Goal: Information Seeking & Learning: Compare options

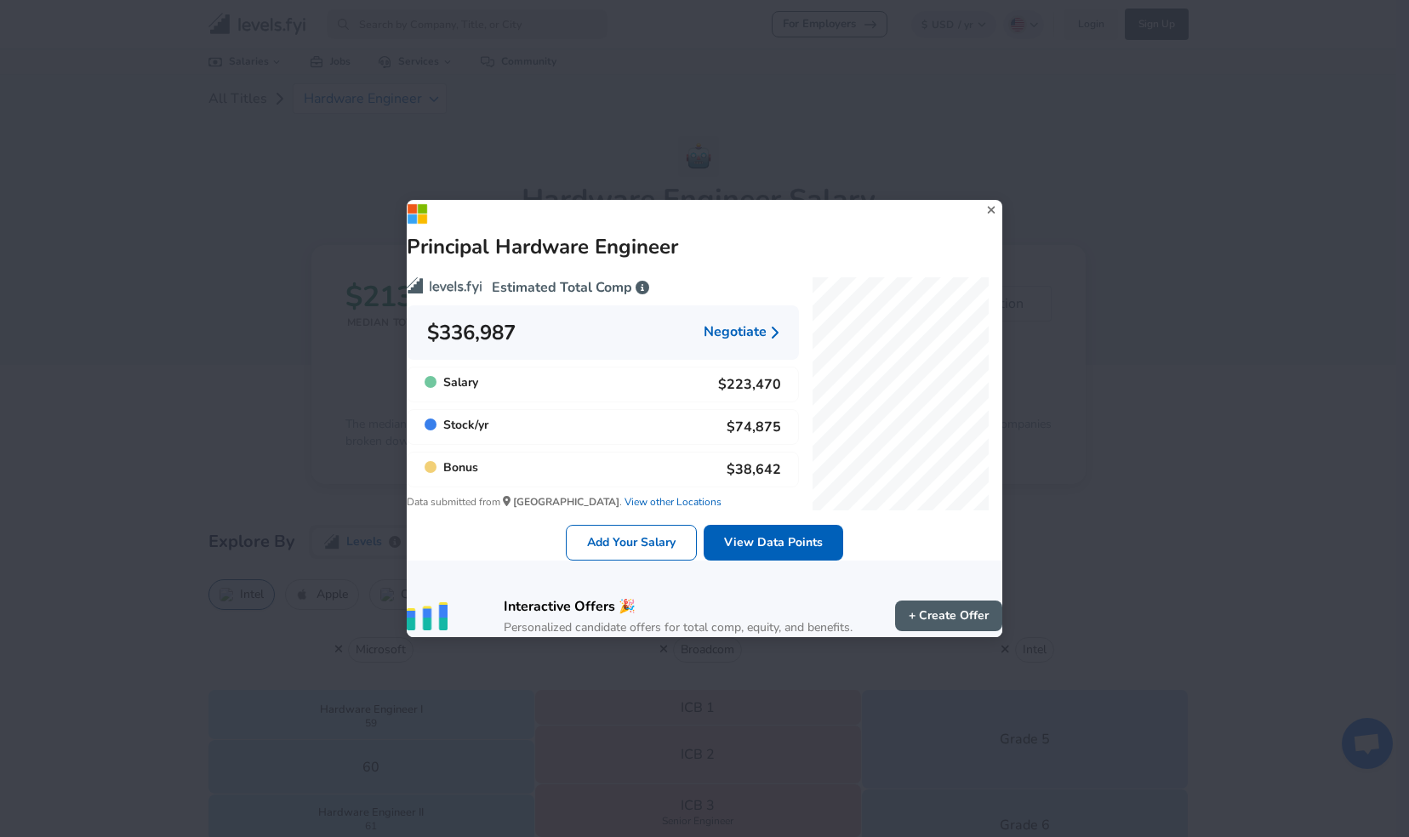
click at [980, 197] on icon at bounding box center [991, 210] width 23 height 26
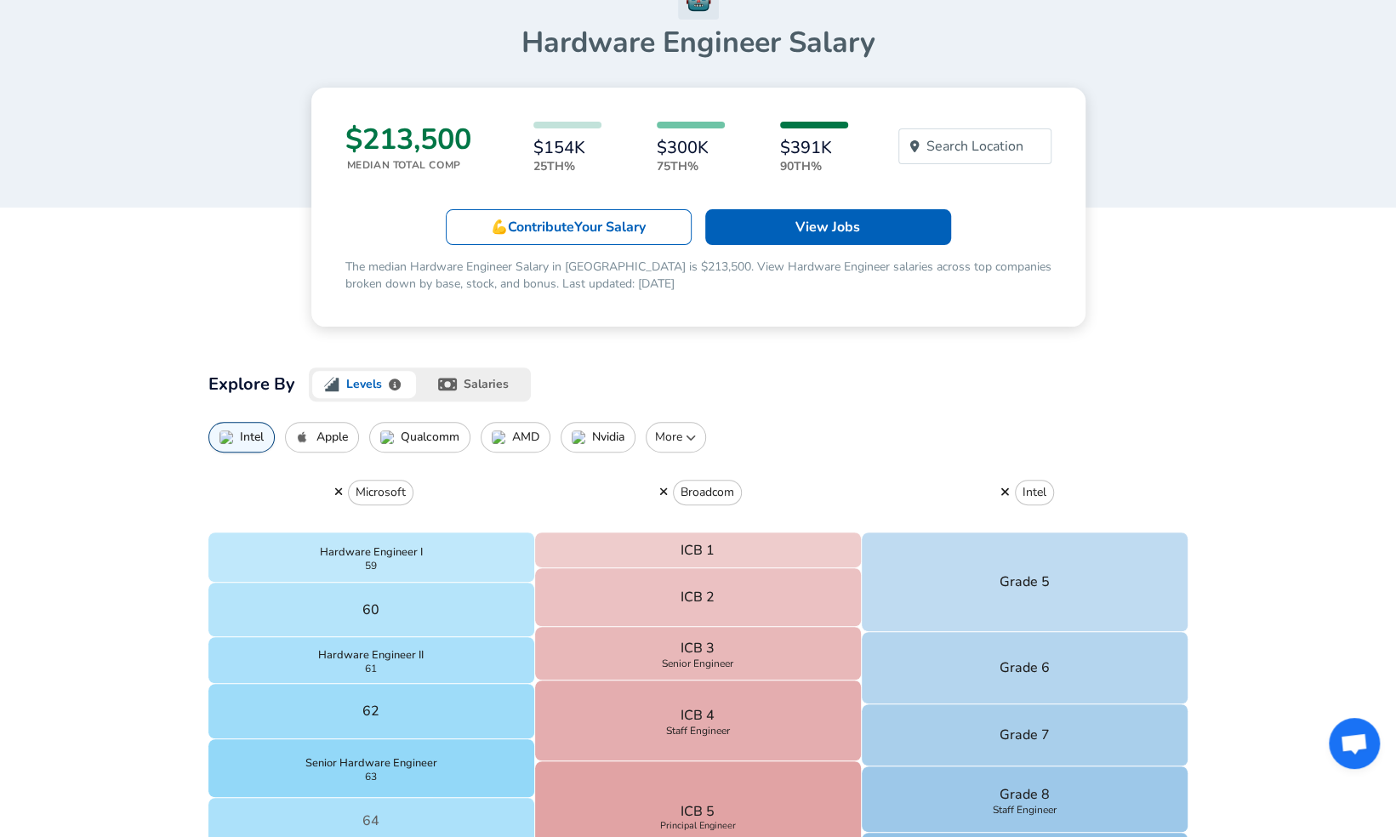
scroll to position [425, 0]
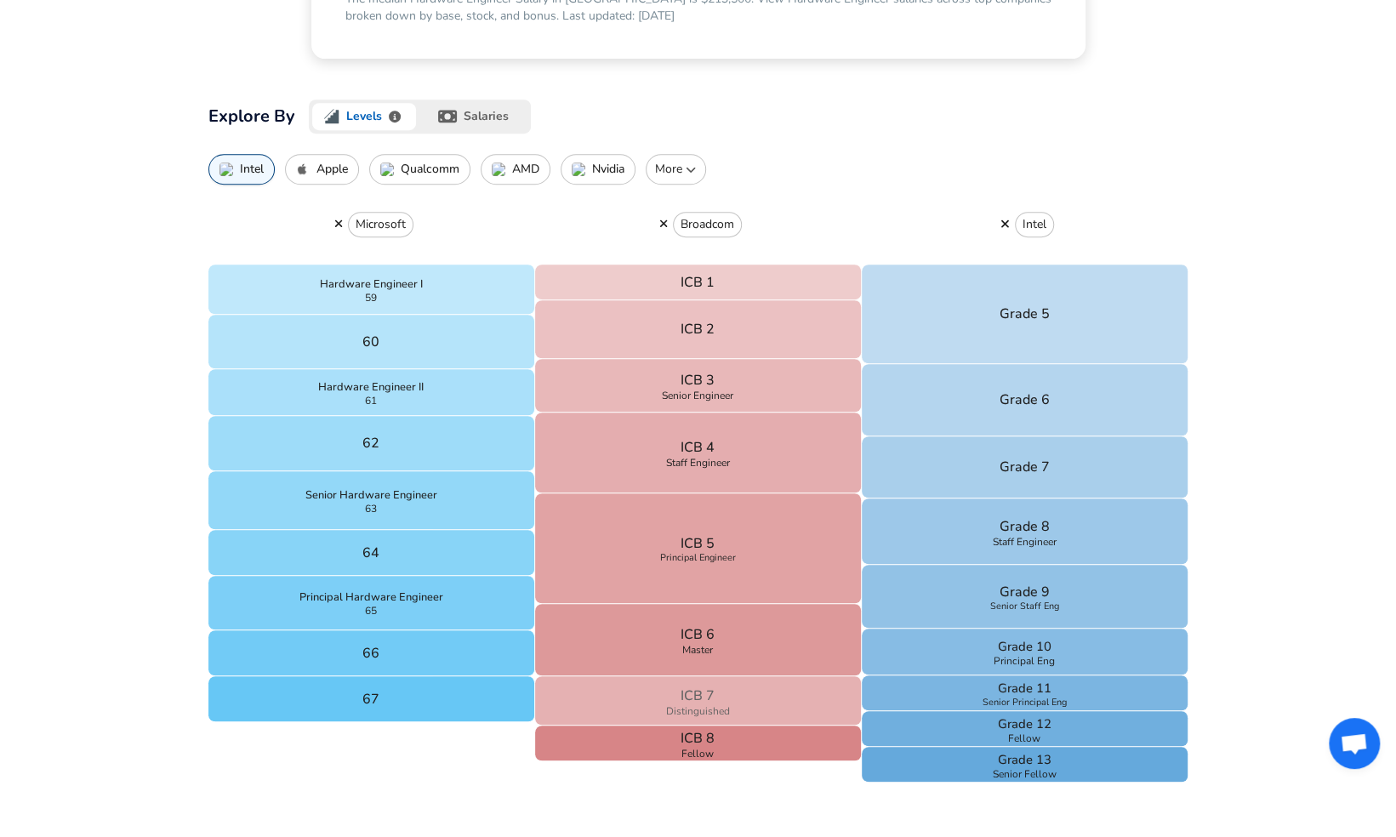
click at [721, 702] on button "ICB 7 Distinguished" at bounding box center [698, 700] width 327 height 49
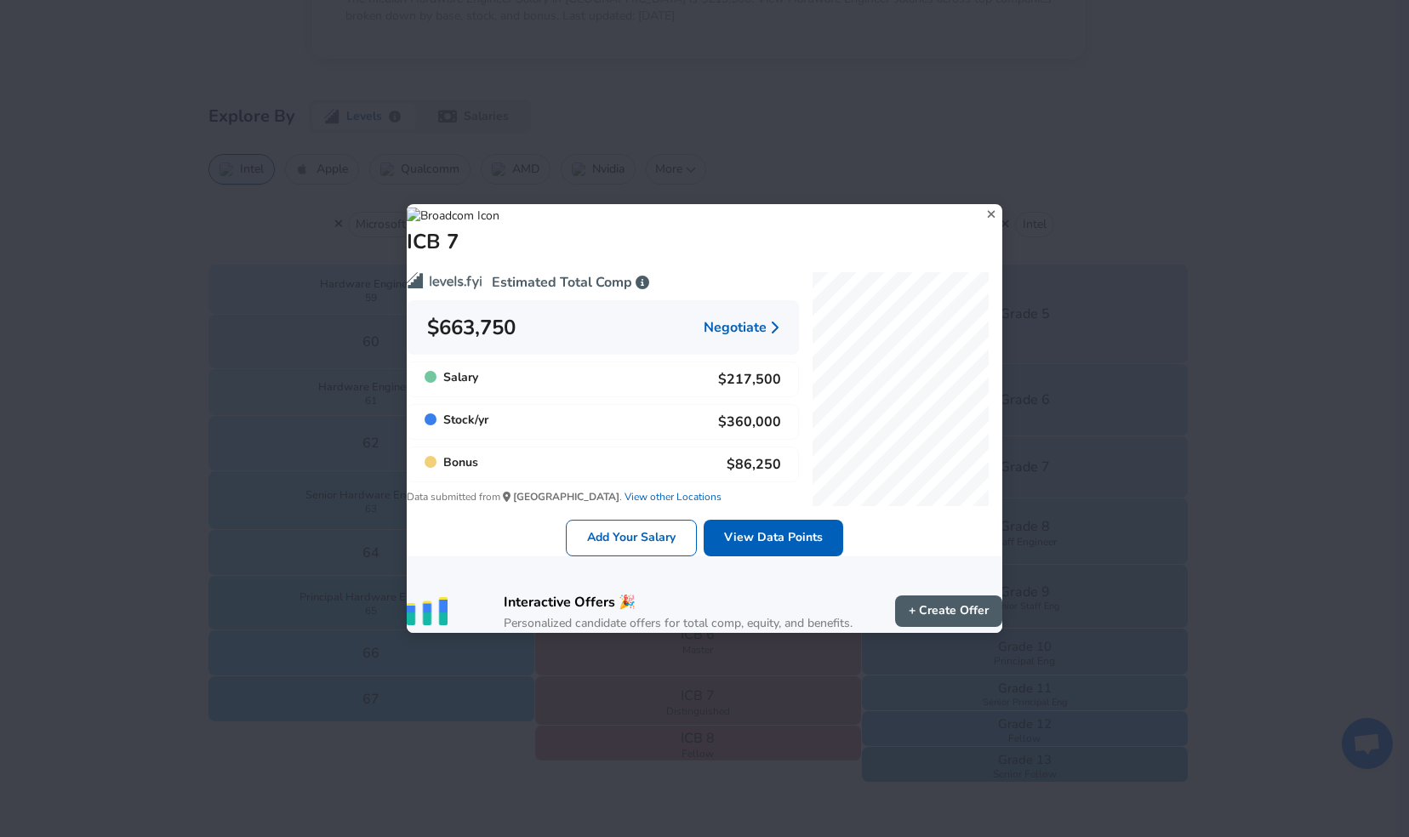
click at [980, 202] on icon at bounding box center [991, 215] width 23 height 26
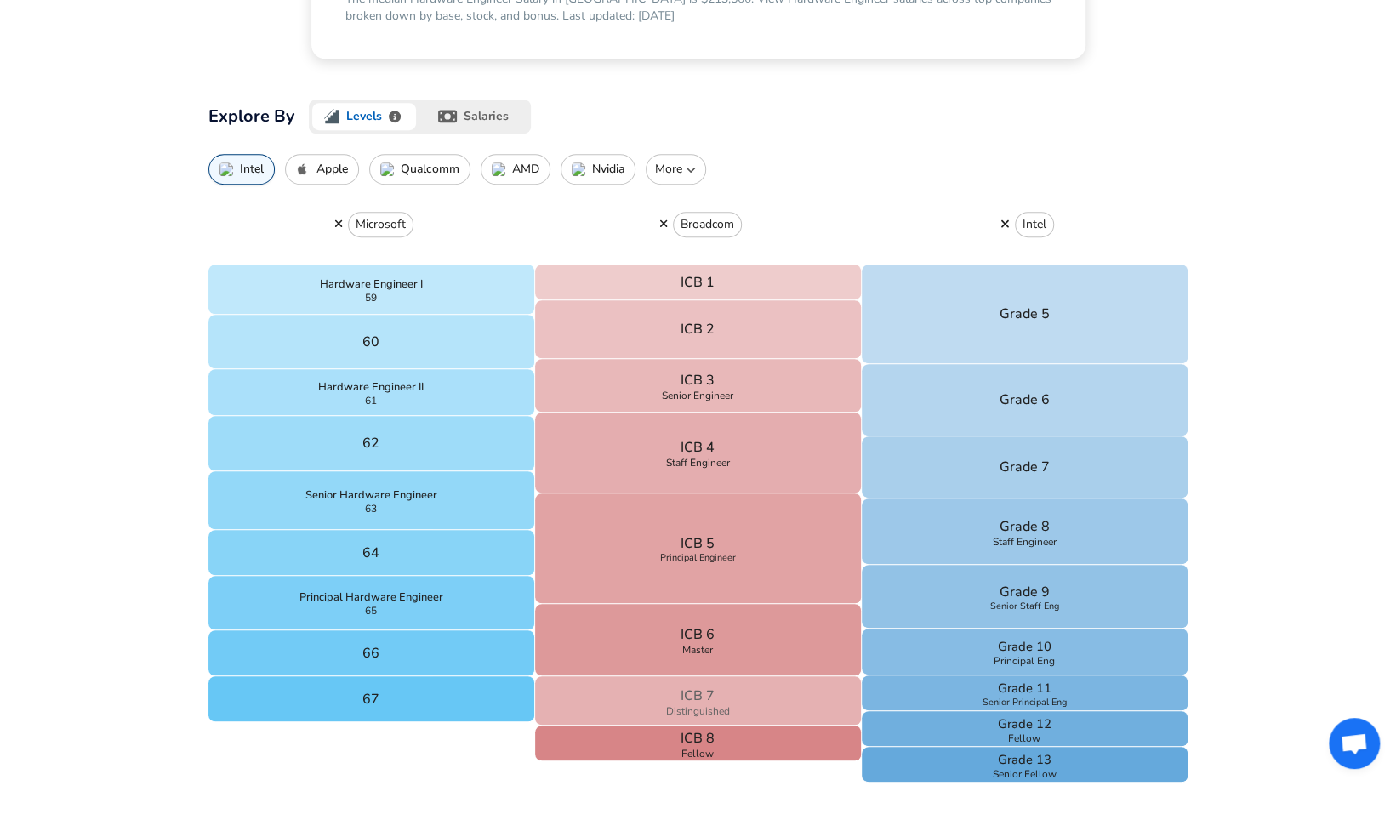
click at [700, 699] on p "ICB 7" at bounding box center [698, 696] width 34 height 20
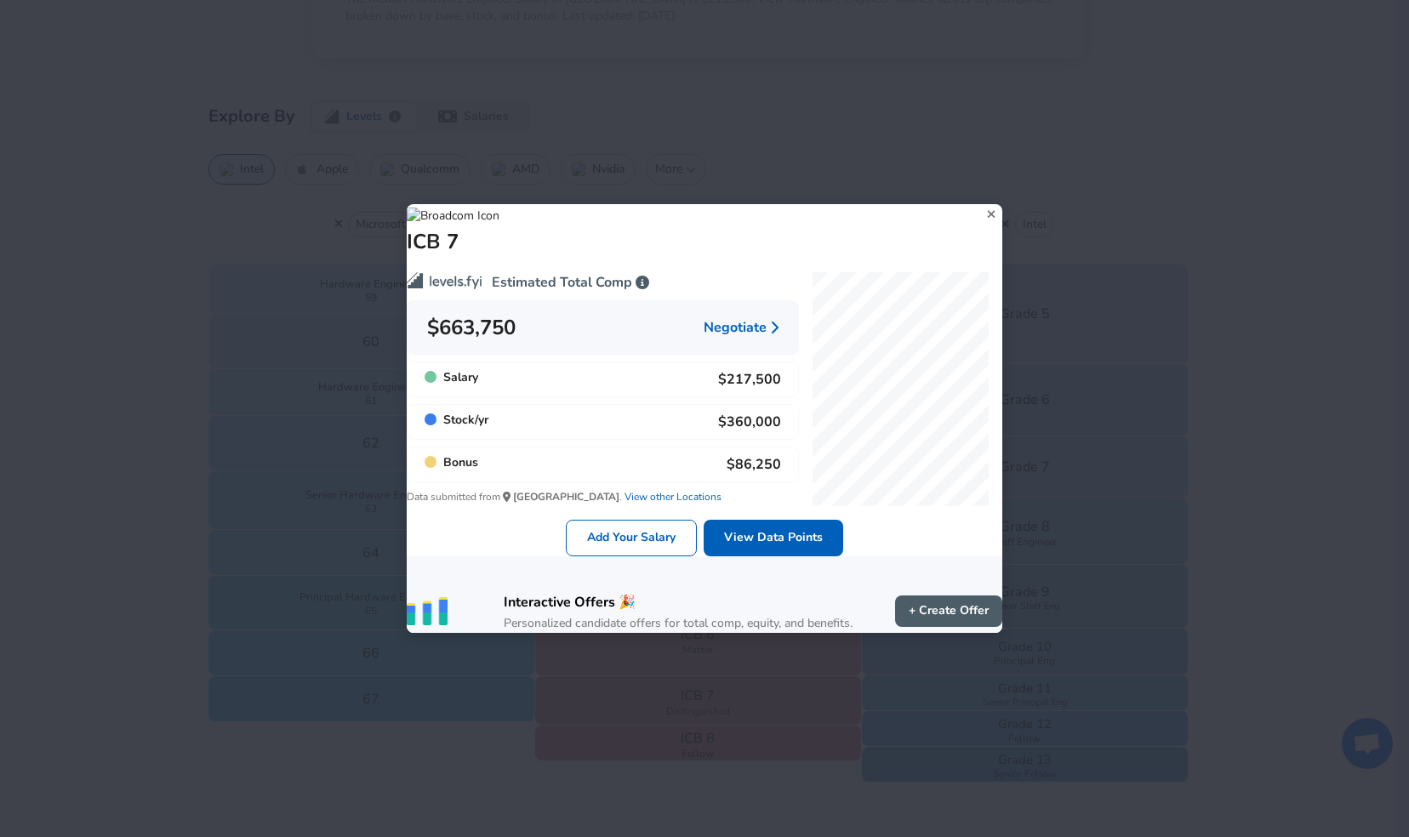
click at [980, 202] on icon at bounding box center [991, 215] width 23 height 26
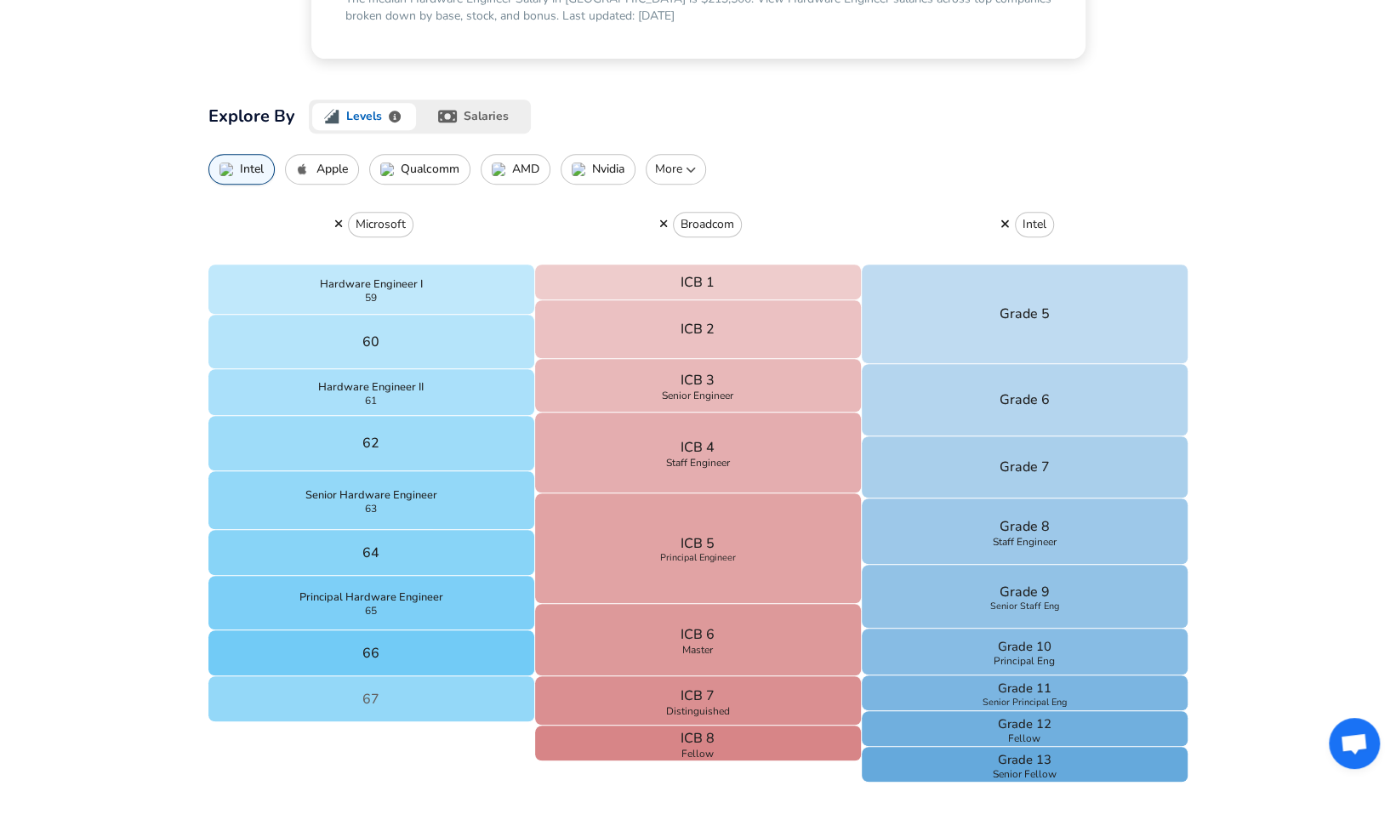
click at [457, 710] on button "67" at bounding box center [371, 699] width 327 height 46
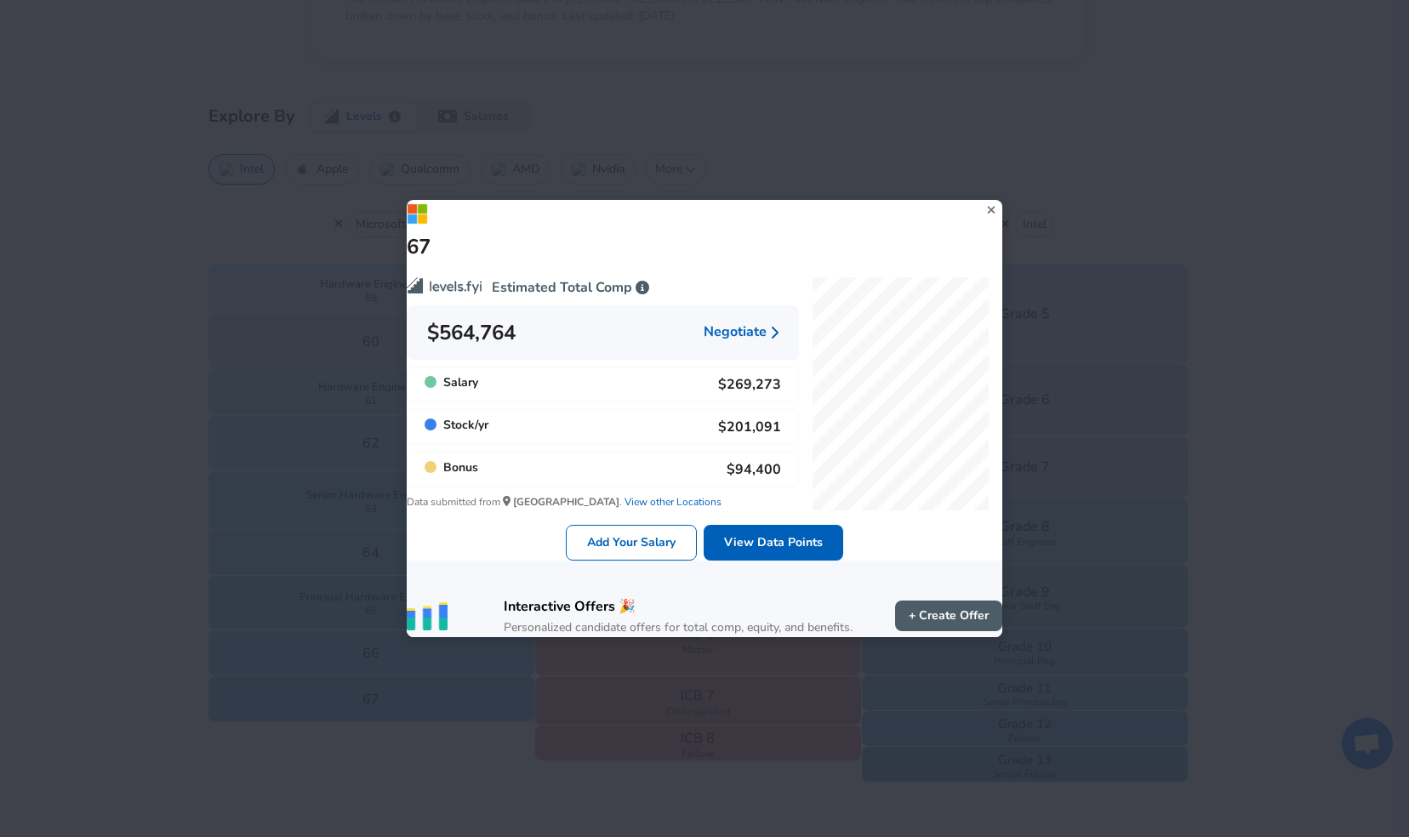
click at [208, 744] on div "67 Estimated Total Comp $564,764 Negotiate Salary $269,273 Stock / yr $201,091 …" at bounding box center [704, 418] width 1409 height 837
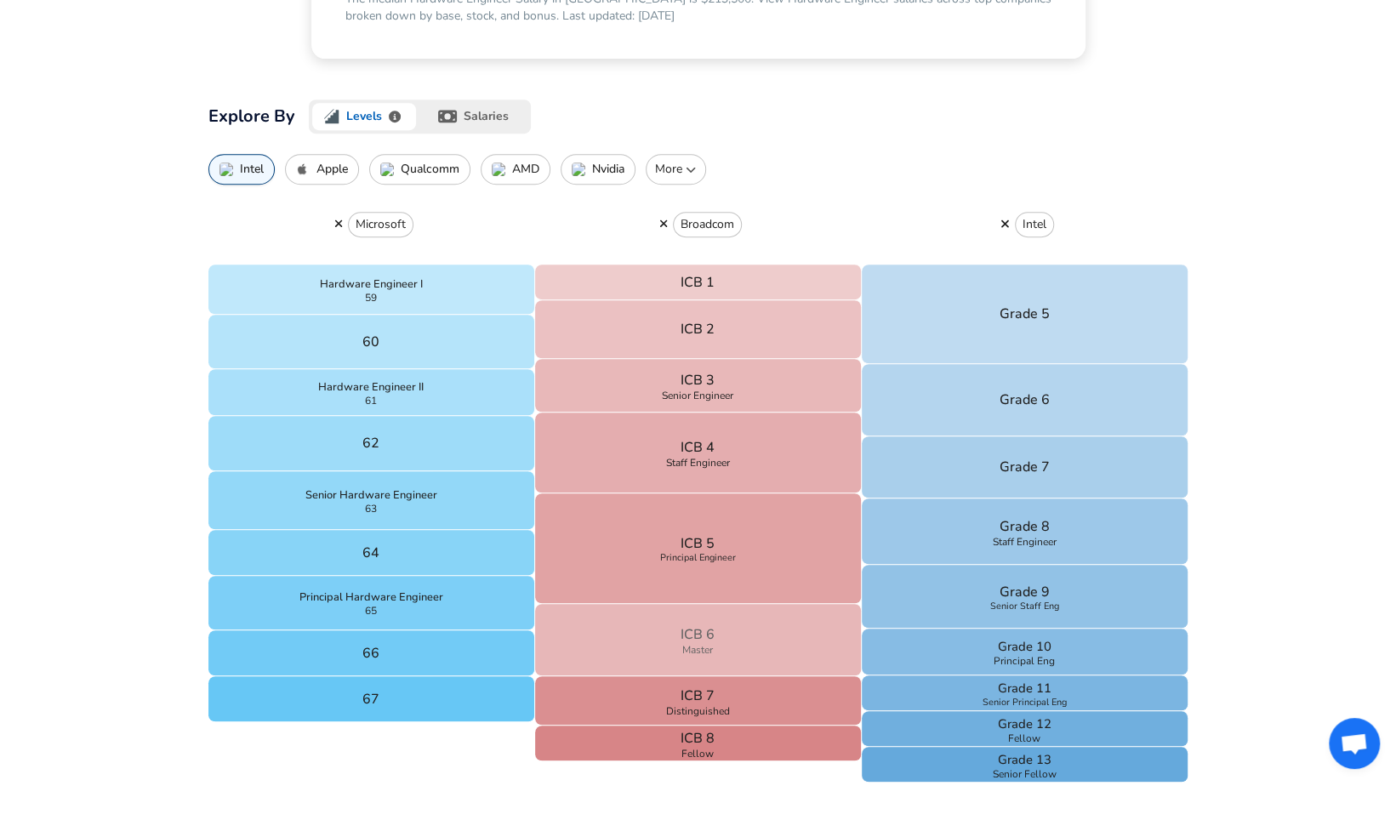
click at [644, 635] on button "ICB 6 Master" at bounding box center [698, 640] width 327 height 72
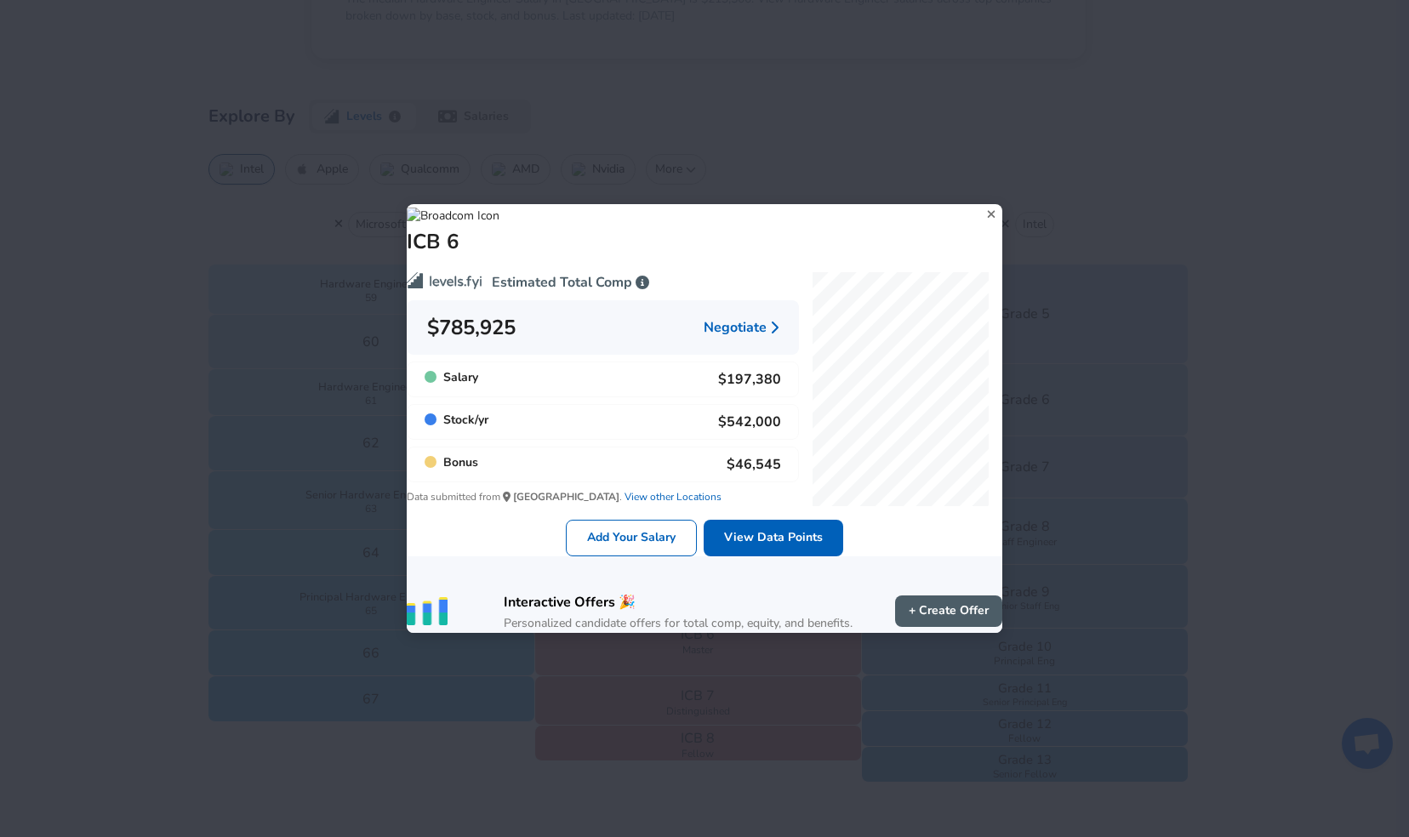
click at [980, 202] on icon at bounding box center [991, 215] width 23 height 26
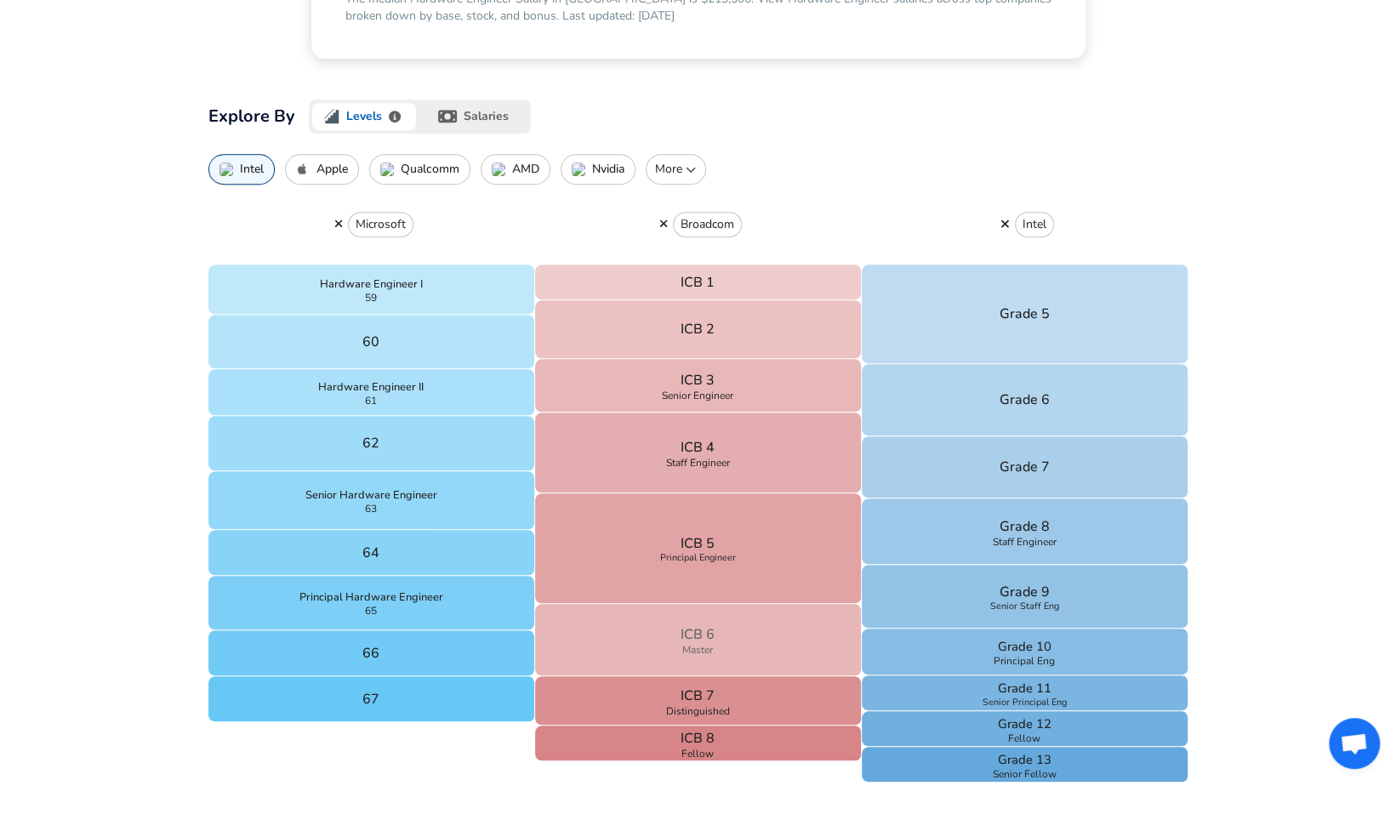
click at [698, 647] on span "Master" at bounding box center [697, 650] width 31 height 10
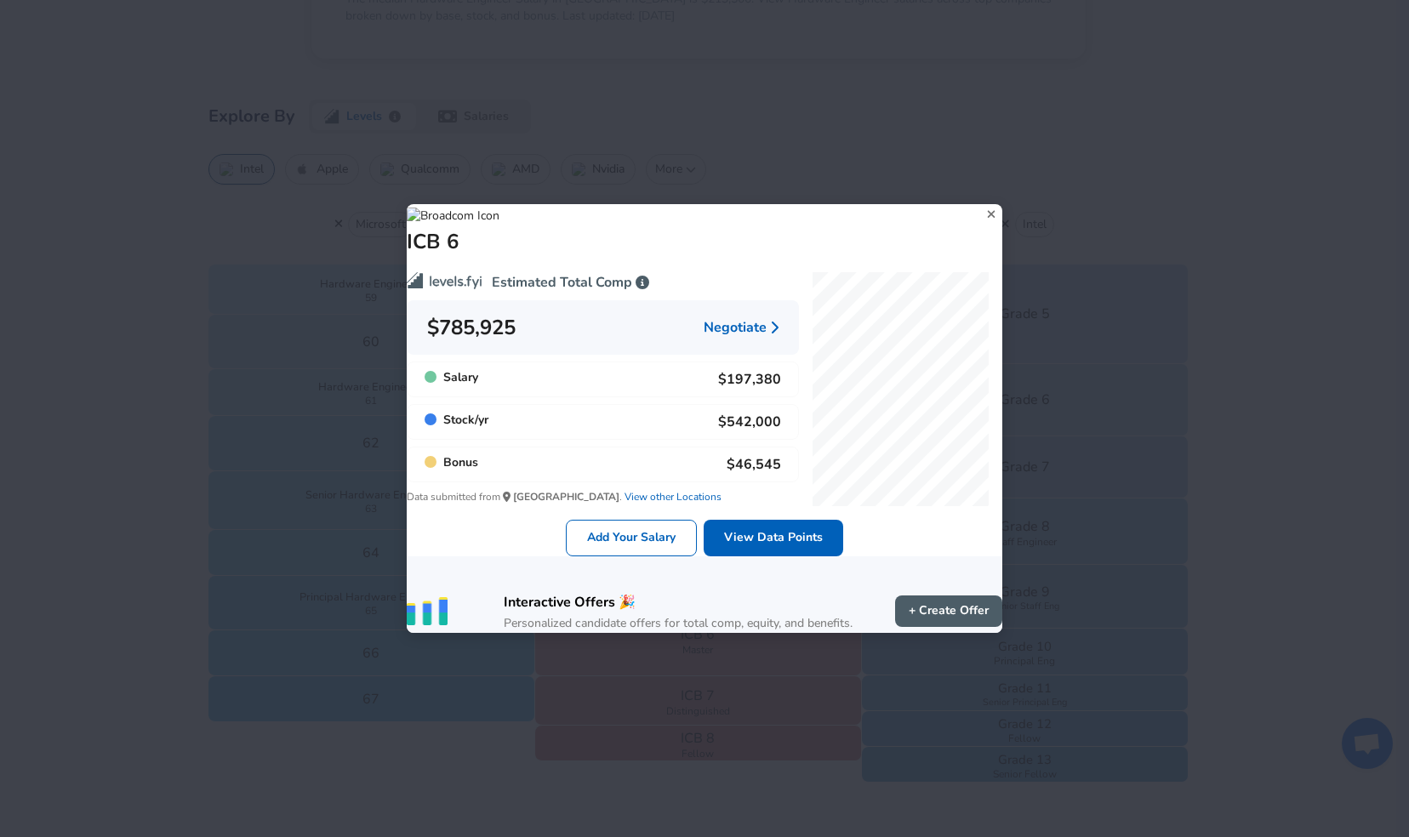
click at [980, 202] on icon at bounding box center [991, 215] width 23 height 26
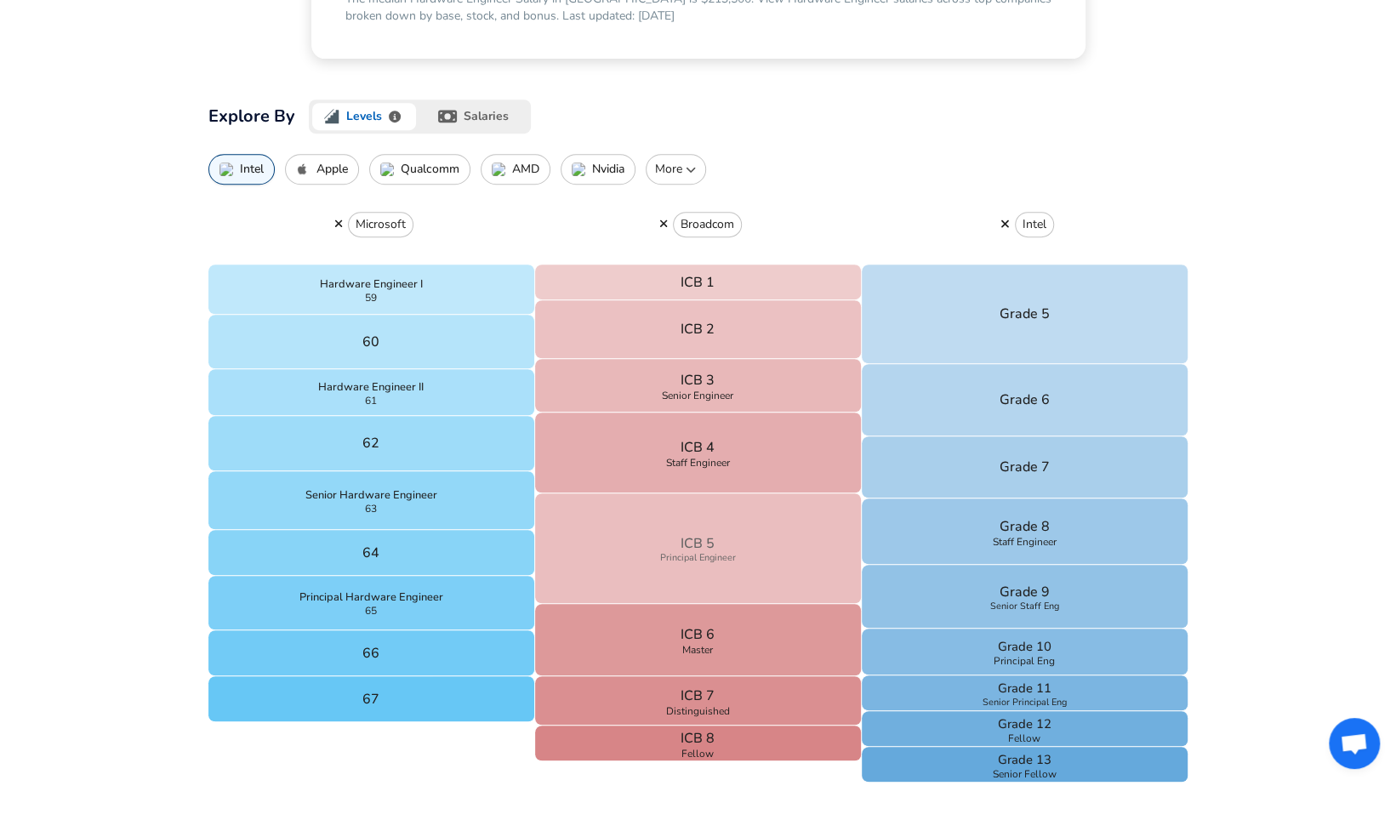
click at [687, 554] on span "Principal Engineer" at bounding box center [698, 558] width 76 height 9
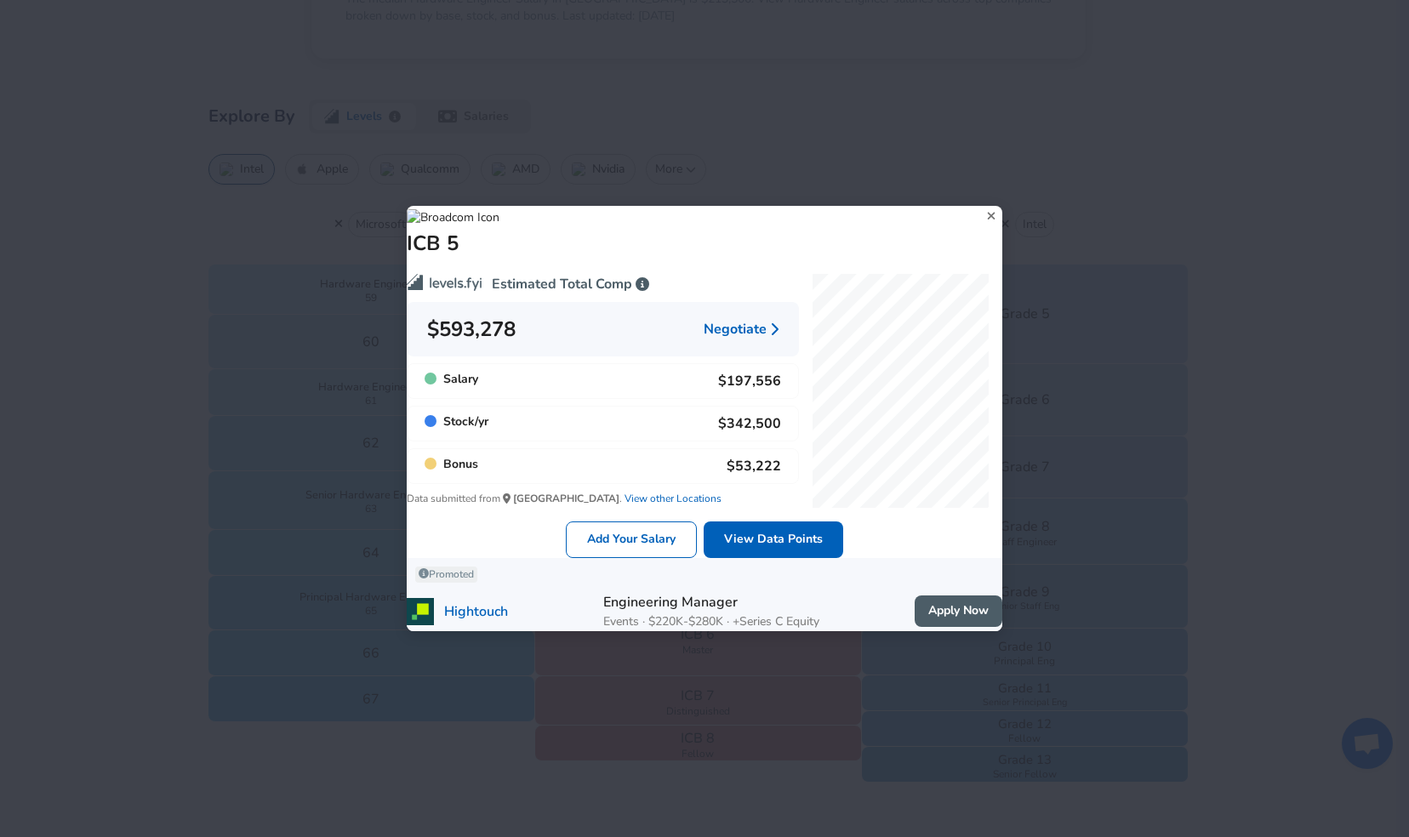
click at [980, 203] on icon at bounding box center [991, 216] width 23 height 26
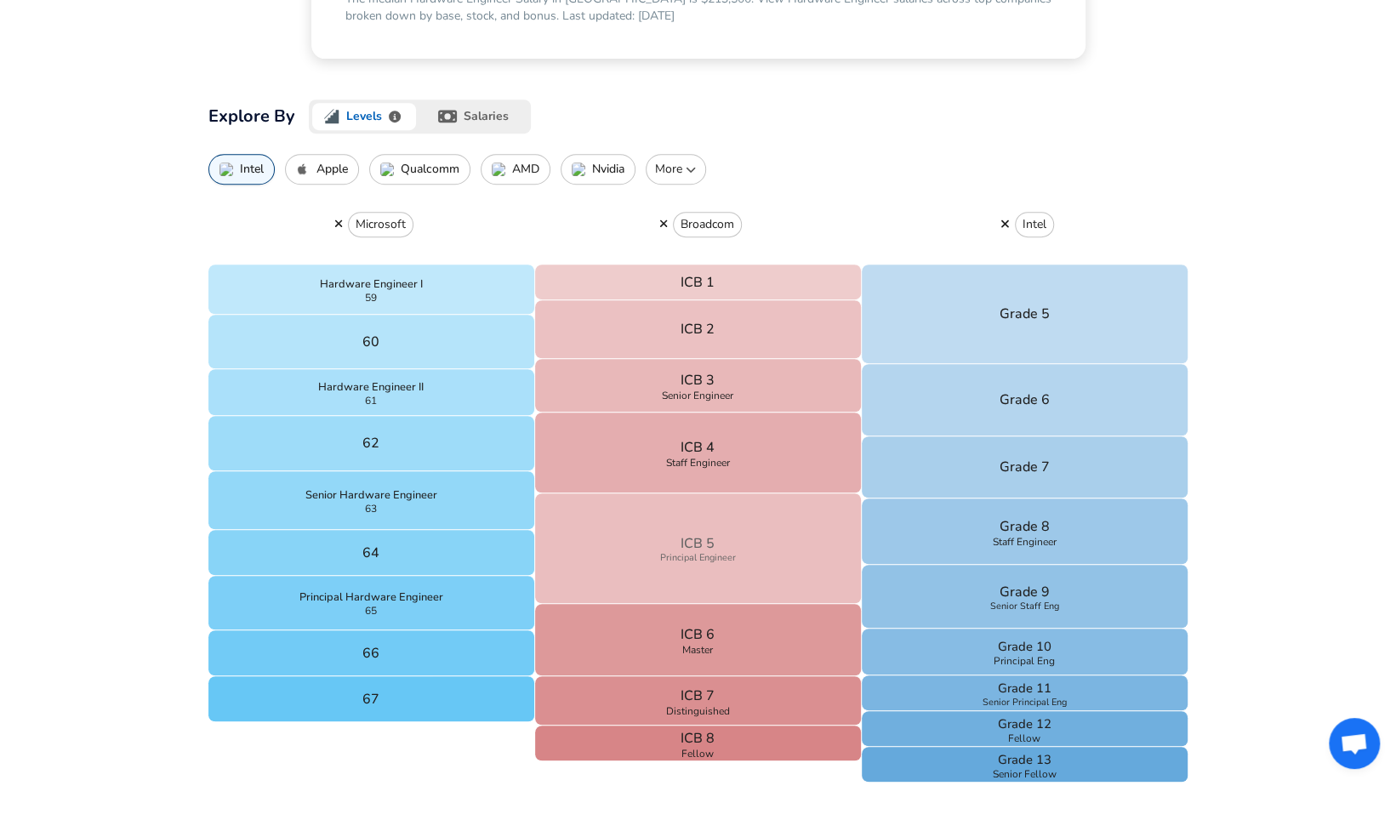
click at [752, 526] on button "ICB 5 Principal Engineer" at bounding box center [698, 548] width 327 height 111
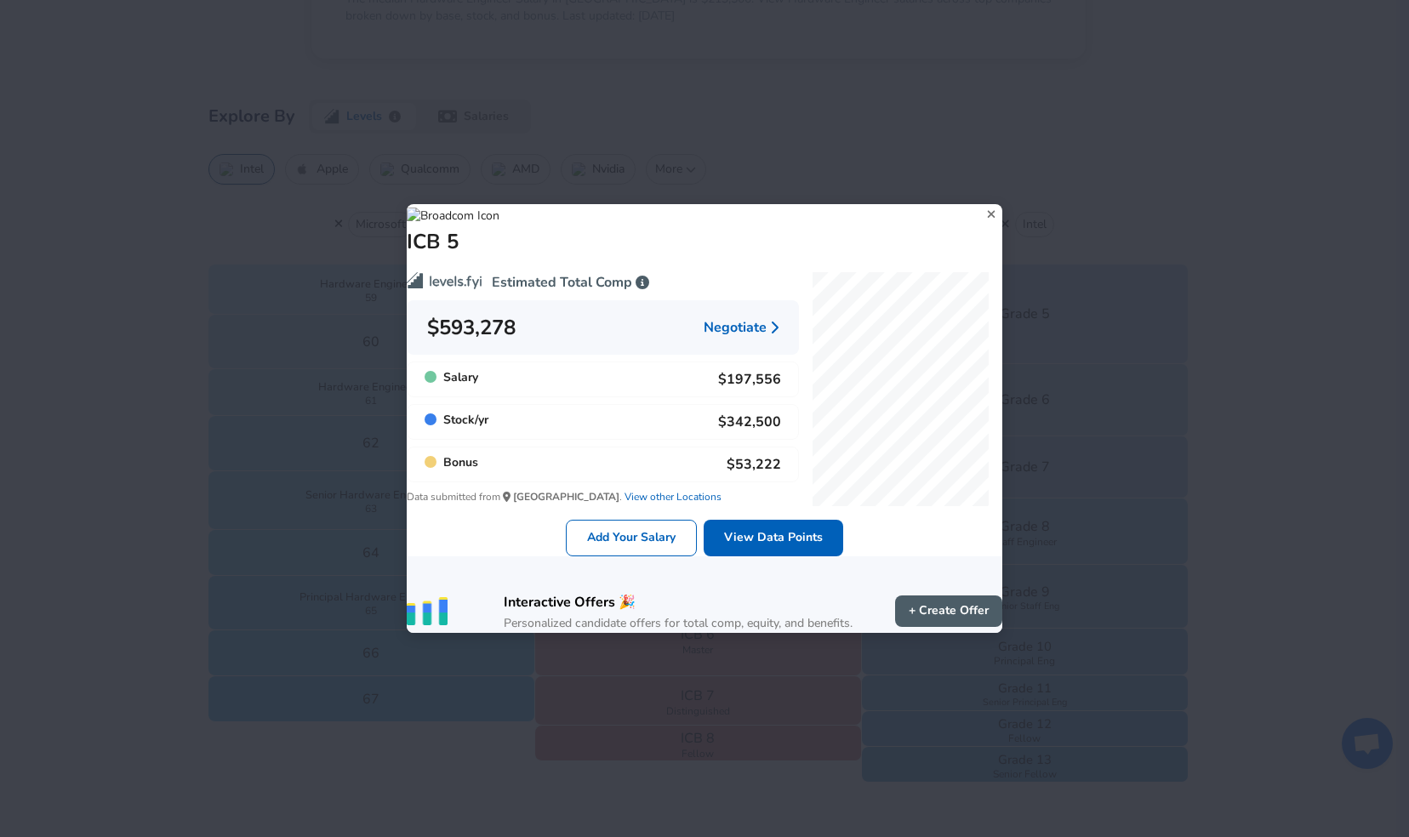
drag, startPoint x: 973, startPoint y: 197, endPoint x: 961, endPoint y: 198, distance: 12.0
click at [980, 202] on icon at bounding box center [991, 215] width 23 height 26
